Goal: Information Seeking & Learning: Learn about a topic

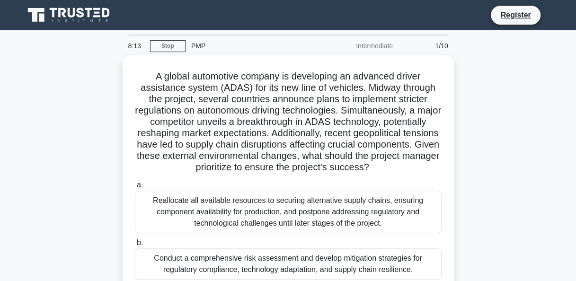
scroll to position [19, 0]
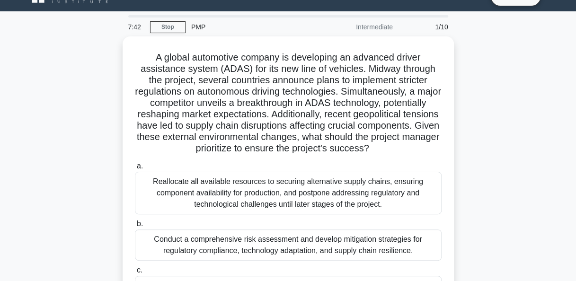
click at [154, 188] on div "Reallocate all available resources to securing alternative supply chains, ensur…" at bounding box center [288, 193] width 306 height 43
click at [135, 169] on input "a. Reallocate all available resources to securing alternative supply chains, en…" at bounding box center [135, 166] width 0 height 6
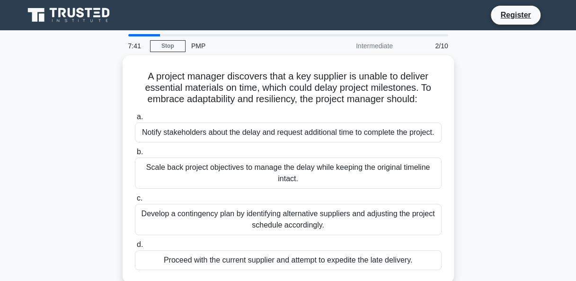
scroll to position [0, 0]
click at [154, 188] on div "a. Notify stakeholders about the delay and request additional time to complete …" at bounding box center [288, 190] width 318 height 163
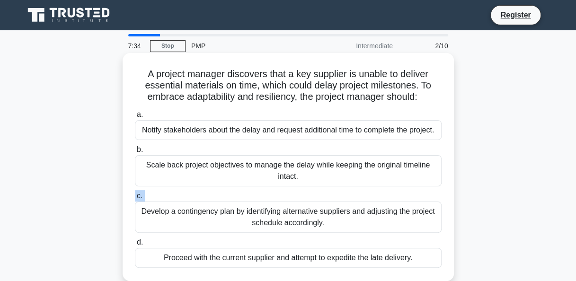
drag, startPoint x: 0, startPoint y: 0, endPoint x: 154, endPoint y: 188, distance: 243.3
click at [154, 188] on div "a. Notify stakeholders about the delay and request additional time to complete …" at bounding box center [288, 188] width 318 height 163
drag, startPoint x: 154, startPoint y: 188, endPoint x: 266, endPoint y: 191, distance: 111.6
click at [266, 191] on label "c. Develop a contingency plan by identifying alternative suppliers and adjustin…" at bounding box center [288, 211] width 306 height 43
click at [135, 193] on input "c. Develop a contingency plan by identifying alternative suppliers and adjustin…" at bounding box center [135, 196] width 0 height 6
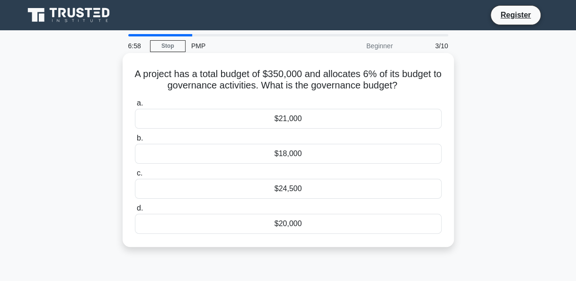
click at [301, 163] on div "$18,000" at bounding box center [288, 154] width 306 height 20
click at [135, 141] on input "b. $18,000" at bounding box center [135, 138] width 0 height 6
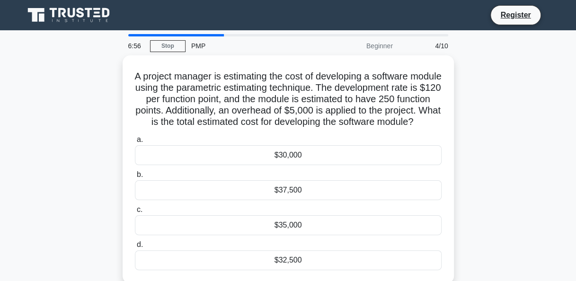
click at [301, 163] on div "$30,000" at bounding box center [288, 155] width 306 height 20
click at [135, 143] on input "a. $30,000" at bounding box center [135, 140] width 0 height 6
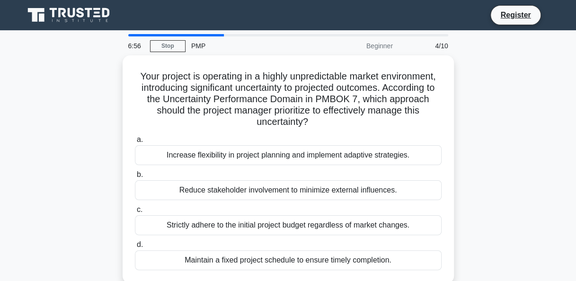
click at [301, 163] on div "Increase flexibility in project planning and implement adaptive strategies." at bounding box center [288, 155] width 306 height 20
click at [135, 143] on input "a. Increase flexibility in project planning and implement adaptive strategies." at bounding box center [135, 140] width 0 height 6
